Goal: Information Seeking & Learning: Compare options

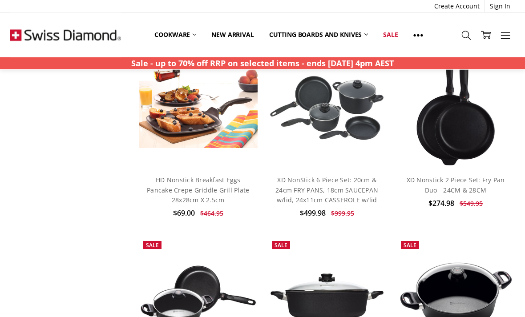
scroll to position [2881, 0]
